Goal: Information Seeking & Learning: Learn about a topic

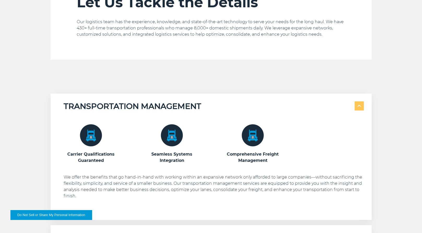
scroll to position [313, 0]
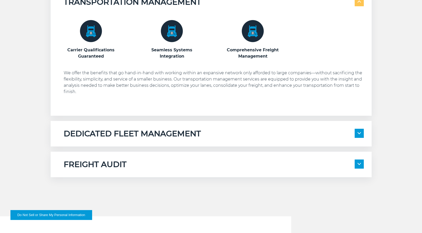
click at [360, 164] on img at bounding box center [359, 164] width 3 height 2
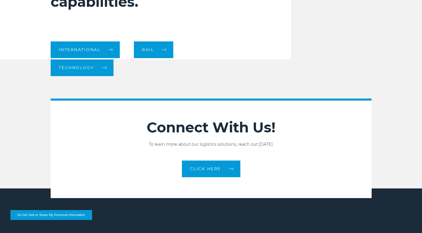
scroll to position [679, 0]
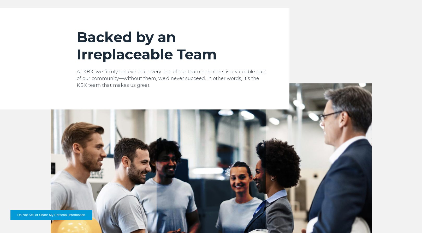
scroll to position [886, 0]
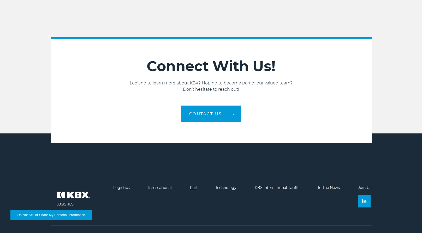
click at [196, 186] on link "Rail" at bounding box center [193, 188] width 7 height 5
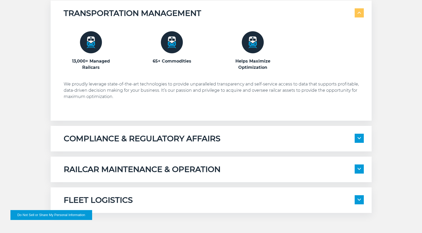
scroll to position [365, 0]
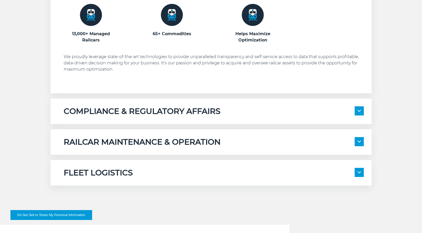
click at [357, 114] on span at bounding box center [359, 111] width 9 height 9
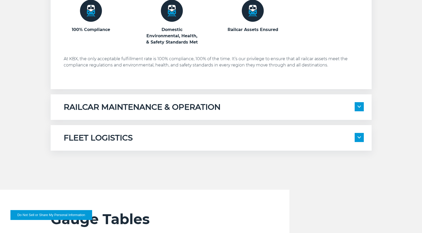
scroll to position [496, 0]
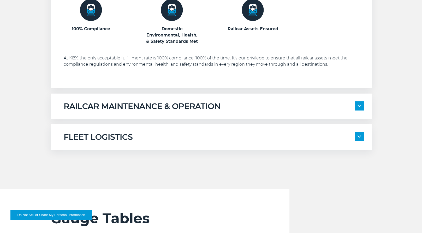
click at [356, 102] on span at bounding box center [359, 106] width 9 height 9
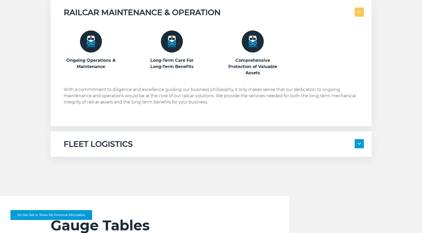
scroll to position [600, 0]
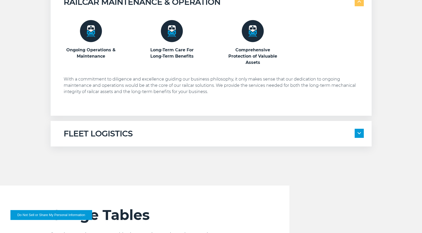
click at [352, 133] on div "FLEET LOGISTICS" at bounding box center [214, 134] width 300 height 10
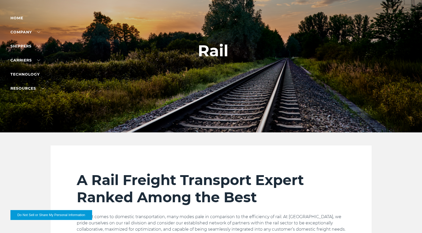
scroll to position [78, 0]
